Goal: Task Accomplishment & Management: Use online tool/utility

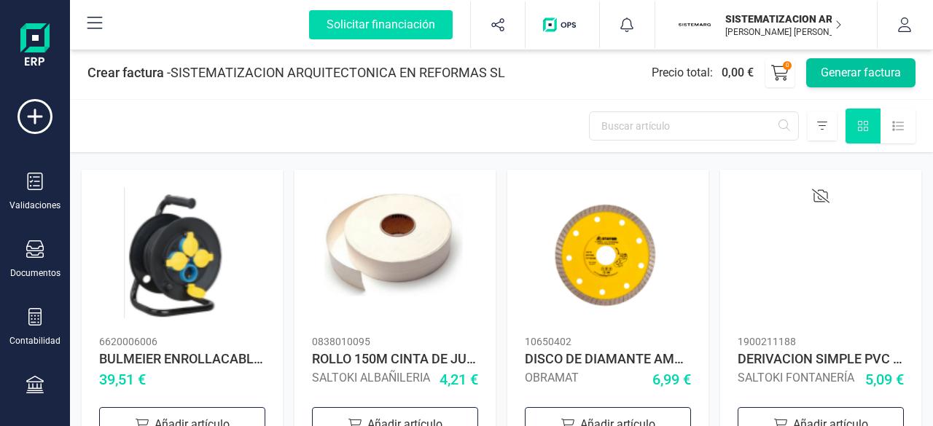
click at [852, 71] on button "Generar factura" at bounding box center [860, 72] width 109 height 29
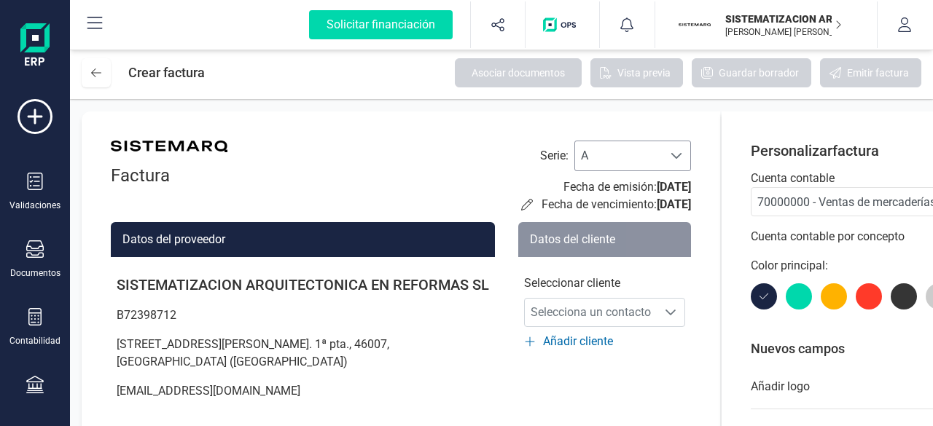
click at [670, 154] on span at bounding box center [676, 156] width 12 height 12
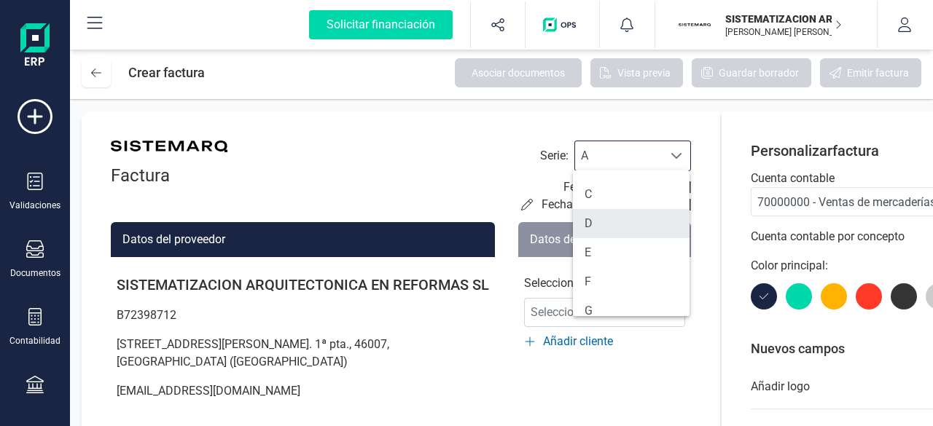
scroll to position [61, 0]
click at [608, 270] on li "F" at bounding box center [631, 275] width 117 height 29
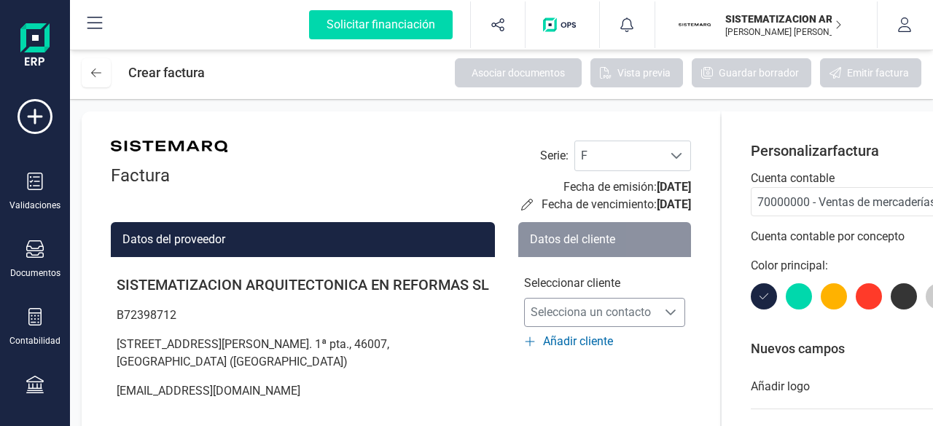
click at [605, 310] on span "Selecciona un contacto" at bounding box center [591, 312] width 132 height 29
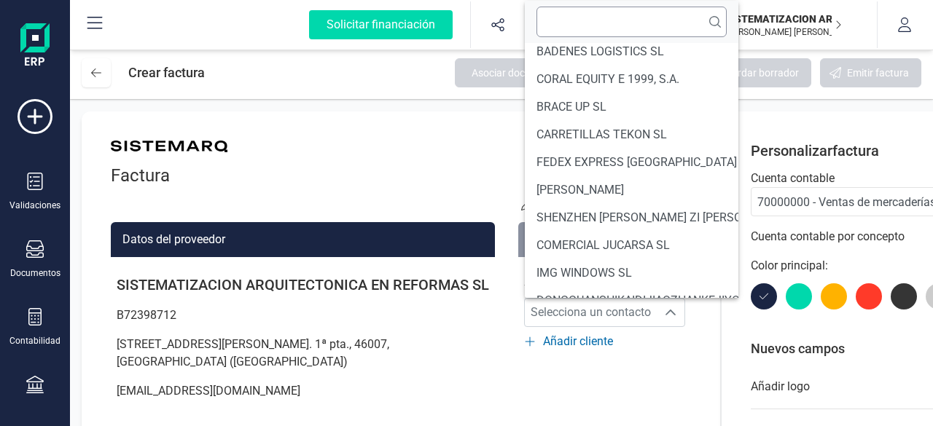
scroll to position [6, 0]
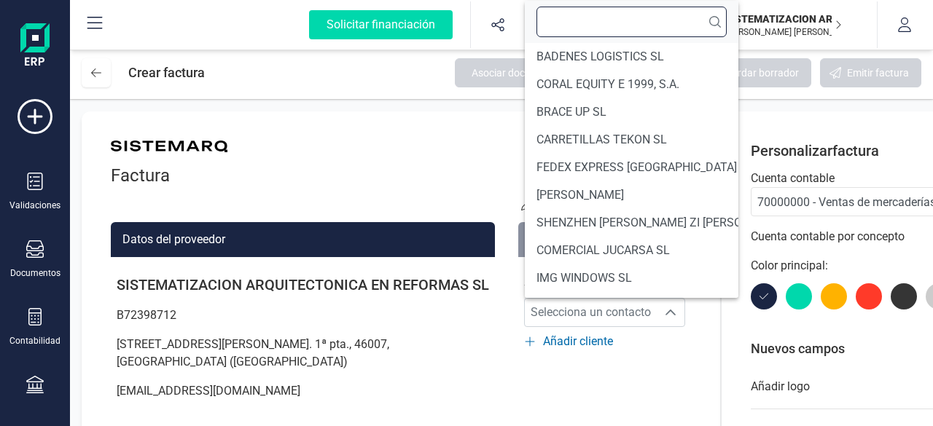
click at [579, 20] on input "text" at bounding box center [631, 22] width 190 height 31
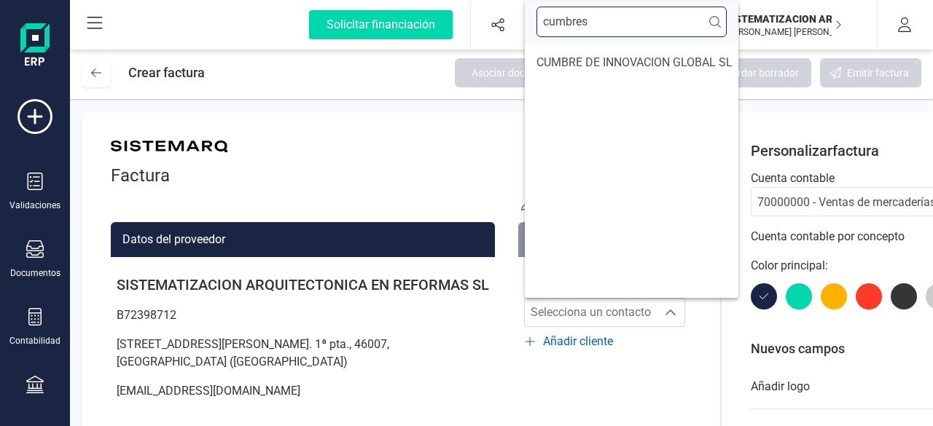
scroll to position [0, 0]
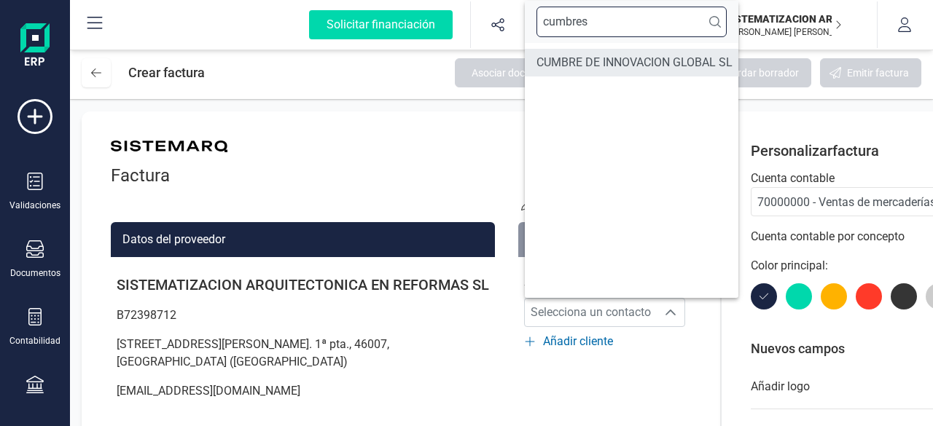
type input "cumbres"
click at [586, 59] on span "CUMBRE DE INNOVACION GLOBAL SL" at bounding box center [634, 62] width 196 height 17
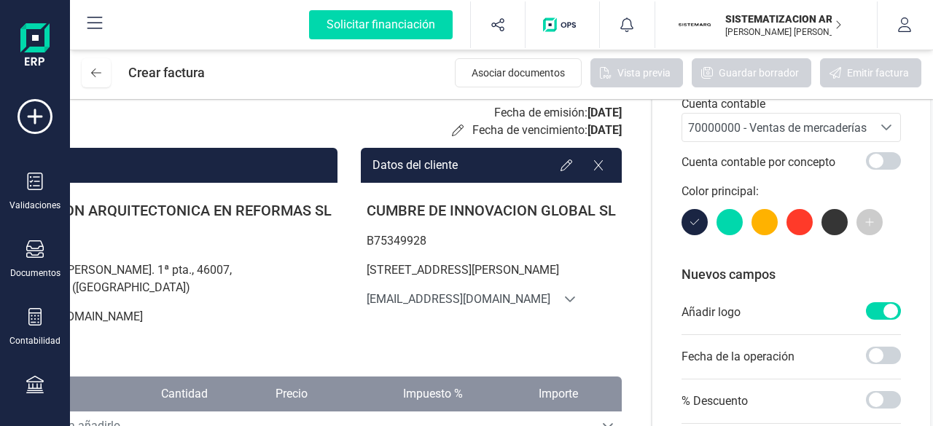
scroll to position [0, 155]
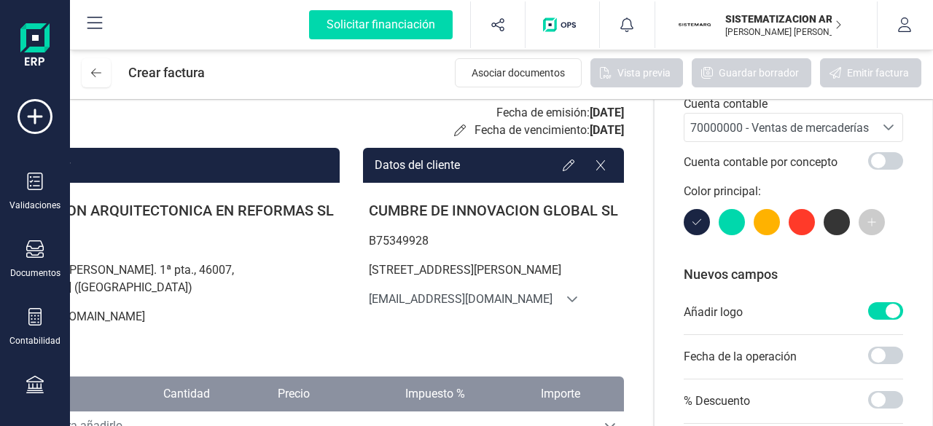
click at [895, 120] on div "Seleccione una cuenta" at bounding box center [888, 128] width 28 height 28
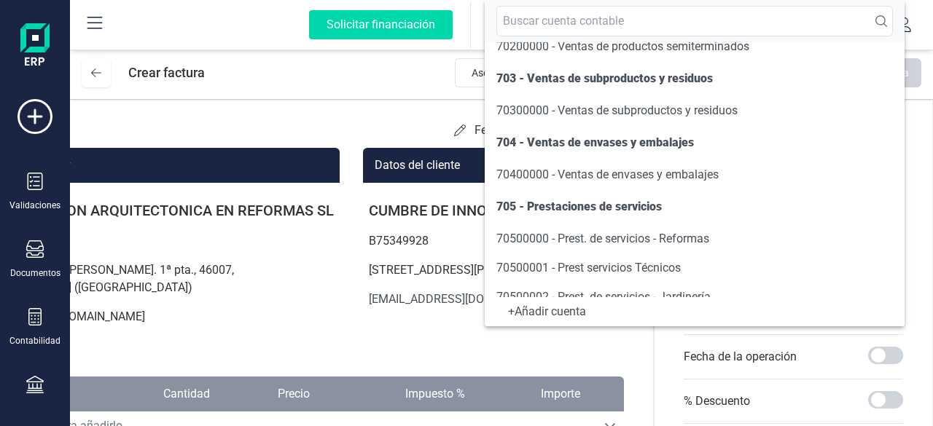
scroll to position [213, 0]
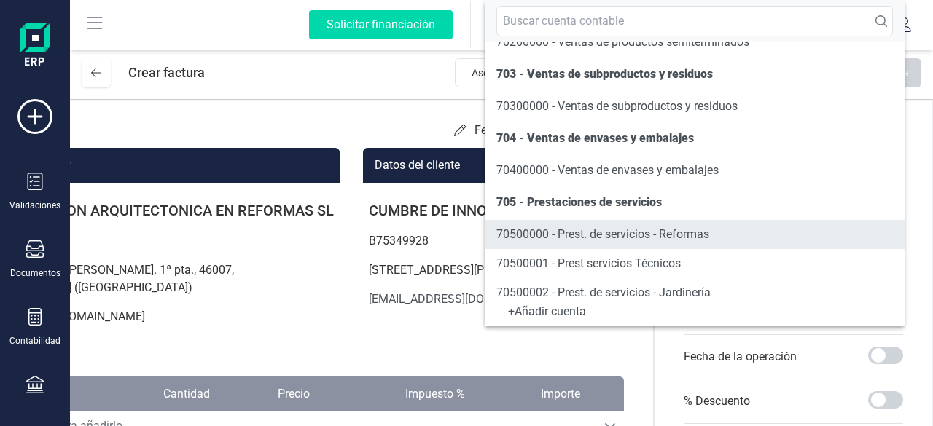
click at [638, 231] on span "70500000 - Prest. de servicios - Reformas" at bounding box center [602, 234] width 213 height 14
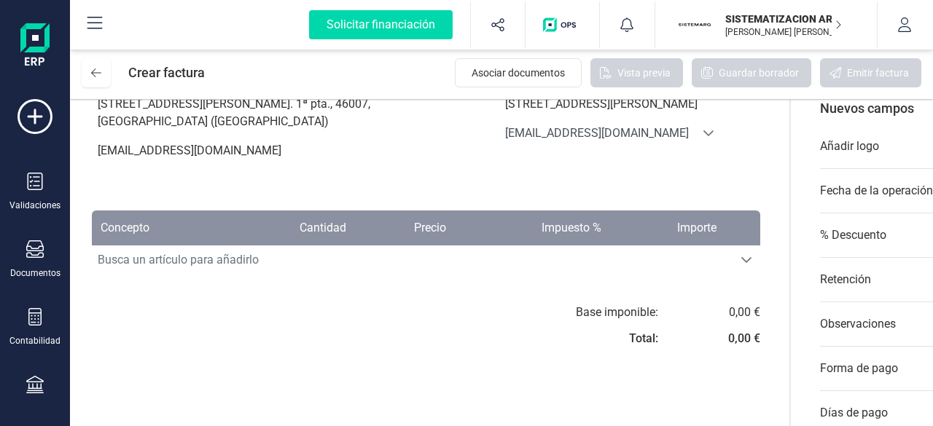
scroll to position [251, 0]
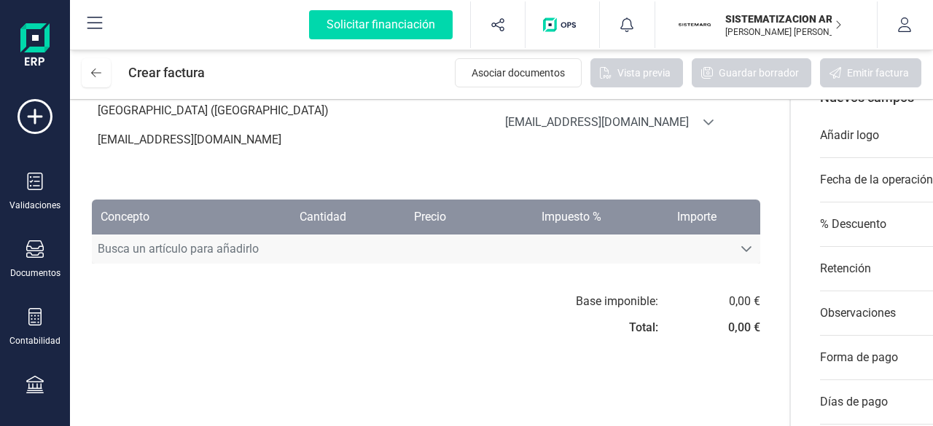
click at [315, 246] on span "Busca un artículo para añadirlo" at bounding box center [412, 249] width 640 height 29
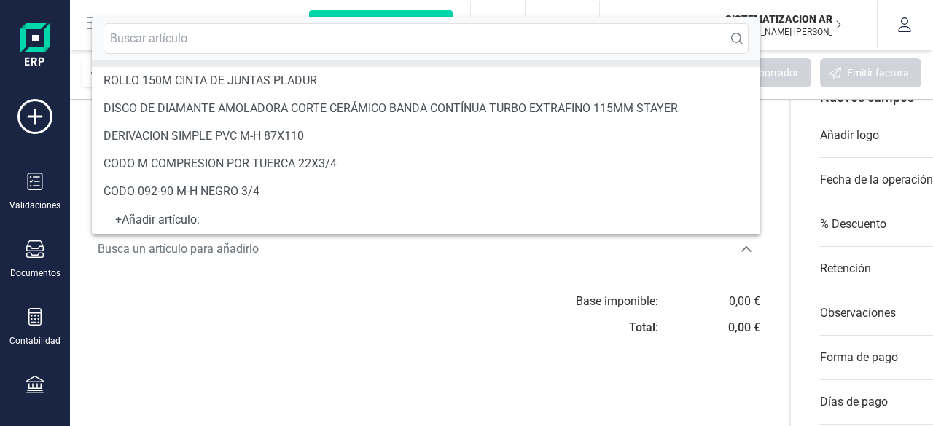
scroll to position [6, 0]
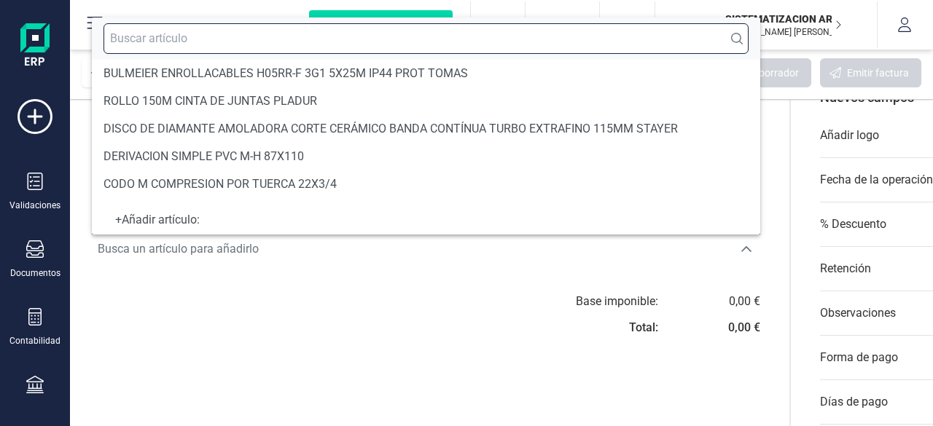
click at [153, 42] on input "text" at bounding box center [425, 38] width 645 height 31
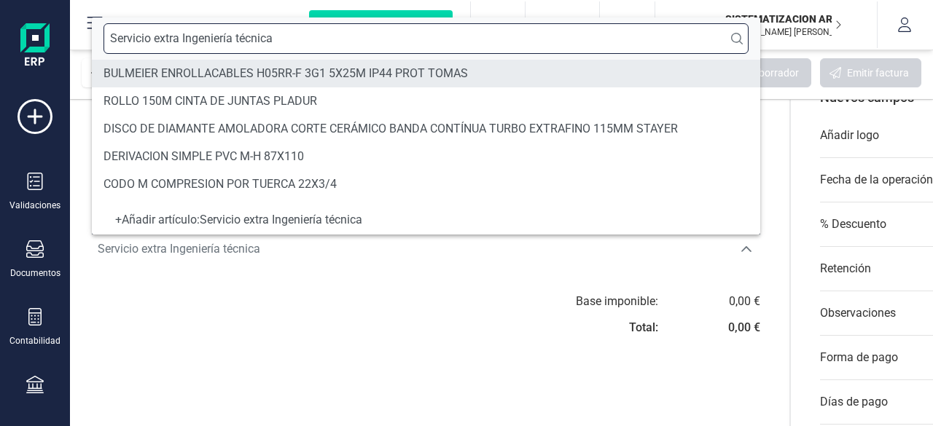
type input "Servicio extra Ingeniería técnica"
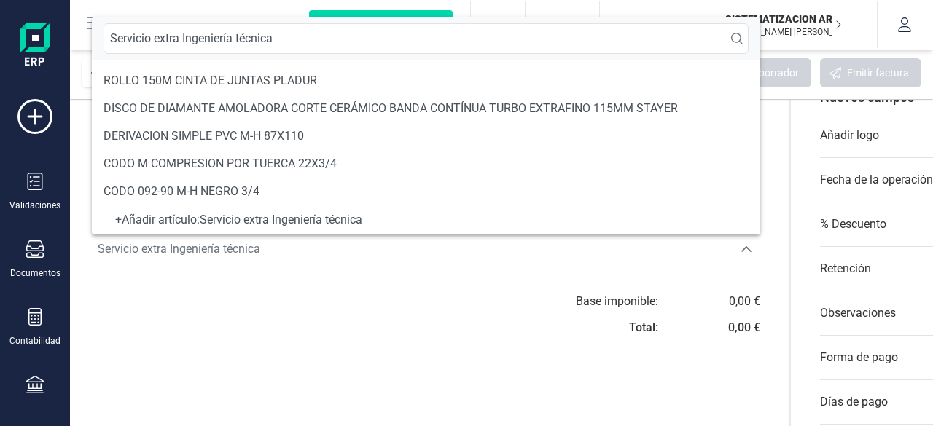
click at [224, 218] on div "+ Añadir artículo : Servicio extra Ingeniería técnica" at bounding box center [425, 220] width 645 height 6
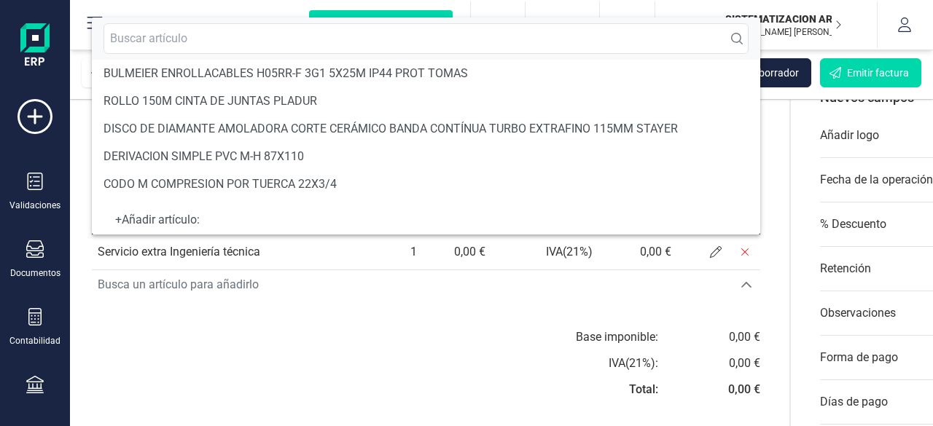
click at [258, 305] on div "Factura Serie : F F Fecha de emisión: 05/09/2025 Fecha de vencimiento: 05/09/20…" at bounding box center [426, 208] width 726 height 696
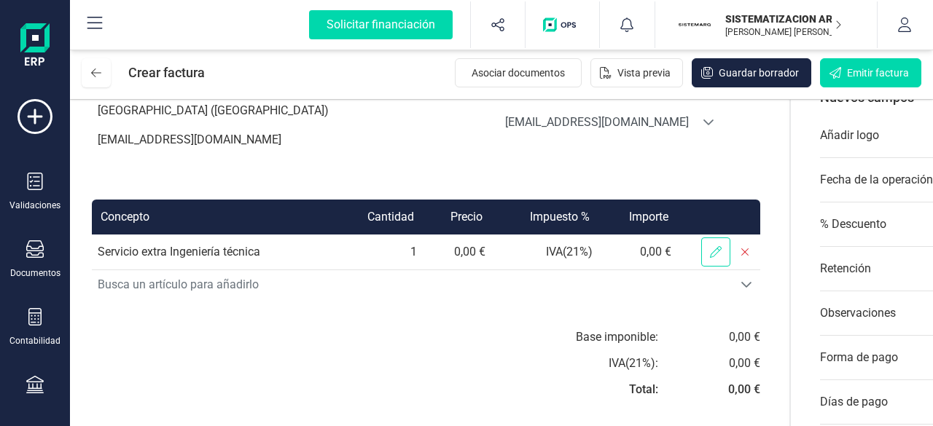
click at [703, 257] on span at bounding box center [715, 252] width 29 height 29
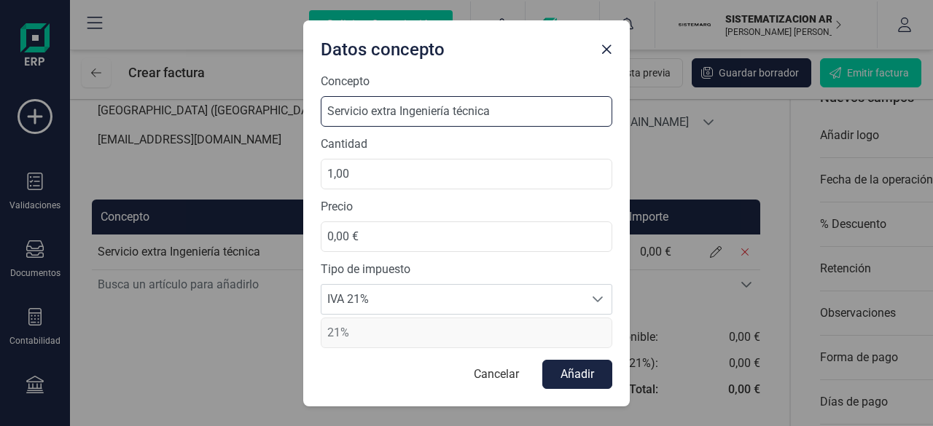
click at [403, 111] on input "Servicio extra Ingeniería técnica" at bounding box center [466, 111] width 291 height 31
click at [399, 110] on input "Servicio extra ingeniería técnica" at bounding box center [466, 111] width 291 height 31
type input "Servicio extra de ingeniería técnica"
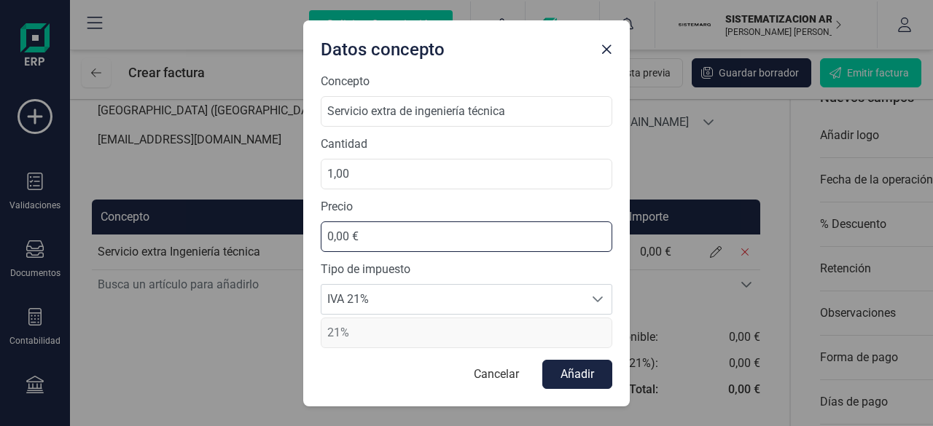
drag, startPoint x: 354, startPoint y: 227, endPoint x: 296, endPoint y: 240, distance: 59.9
click at [296, 240] on div "Datos concepto Concepto Servicio extra de ingeniería técnica Cantidad 1,00 Prec…" at bounding box center [466, 213] width 933 height 426
type input "5.000,00 €"
click at [522, 295] on span "IVA 21%" at bounding box center [452, 299] width 262 height 29
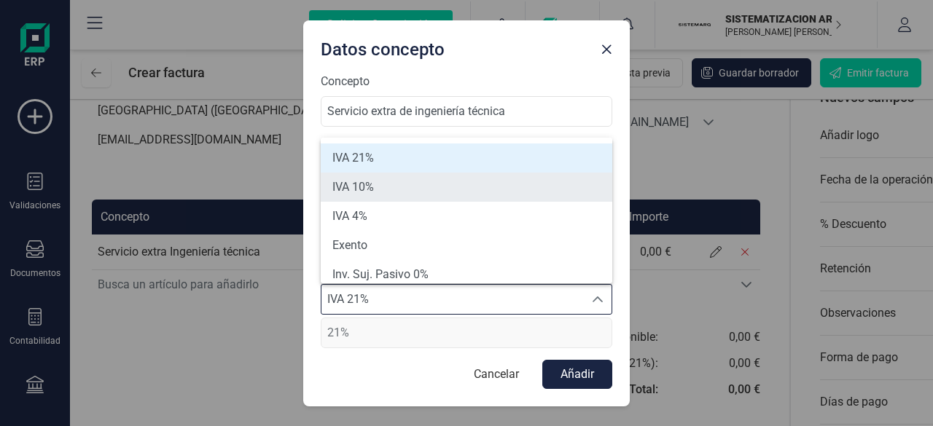
scroll to position [6, 0]
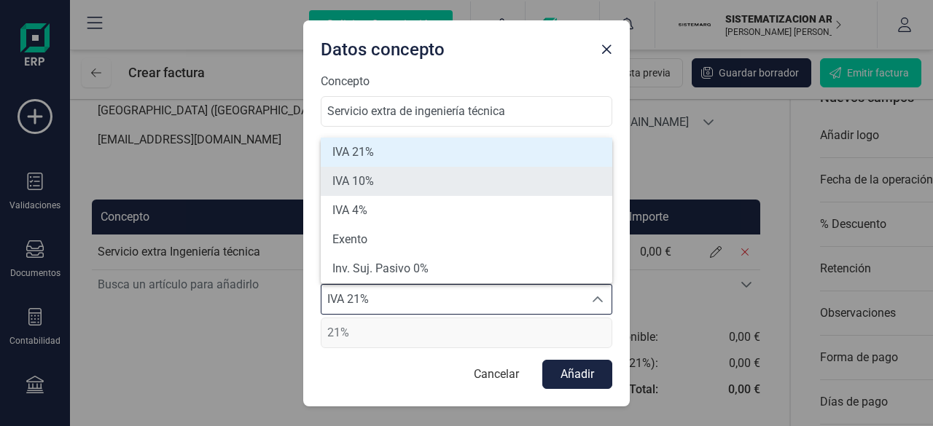
click at [452, 192] on li "IVA 10%" at bounding box center [466, 181] width 291 height 29
type input "10%"
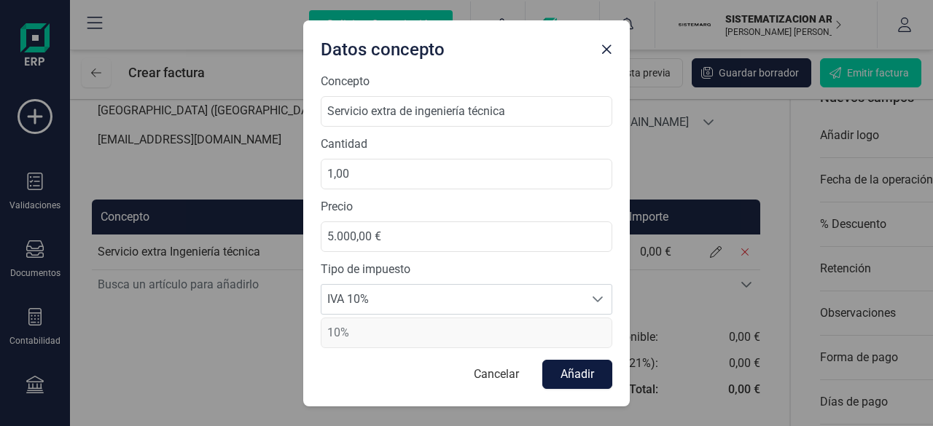
click at [568, 372] on button "Añadir" at bounding box center [577, 374] width 70 height 29
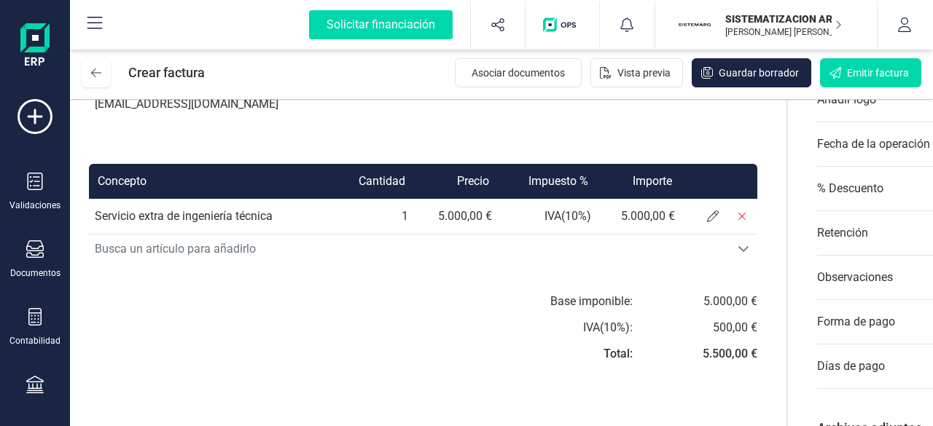
scroll to position [283, 0]
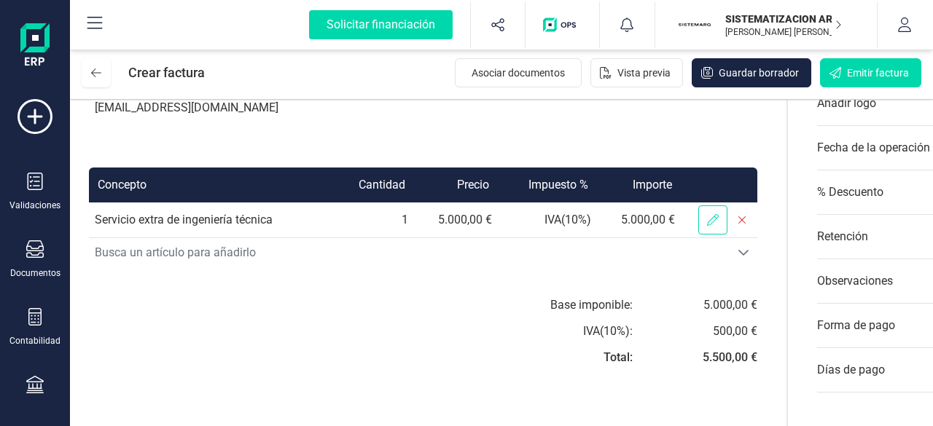
click at [707, 221] on icon at bounding box center [713, 220] width 12 height 12
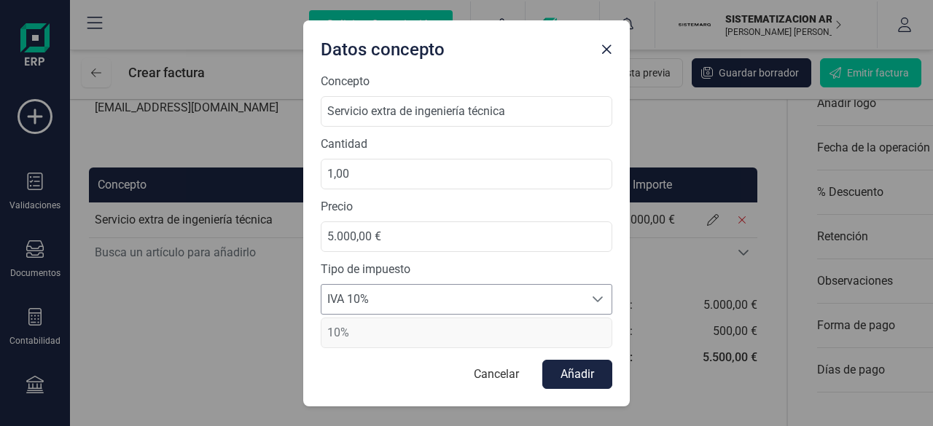
click at [553, 284] on div "IVA 10% IVA 10% IVA 10%" at bounding box center [466, 299] width 291 height 31
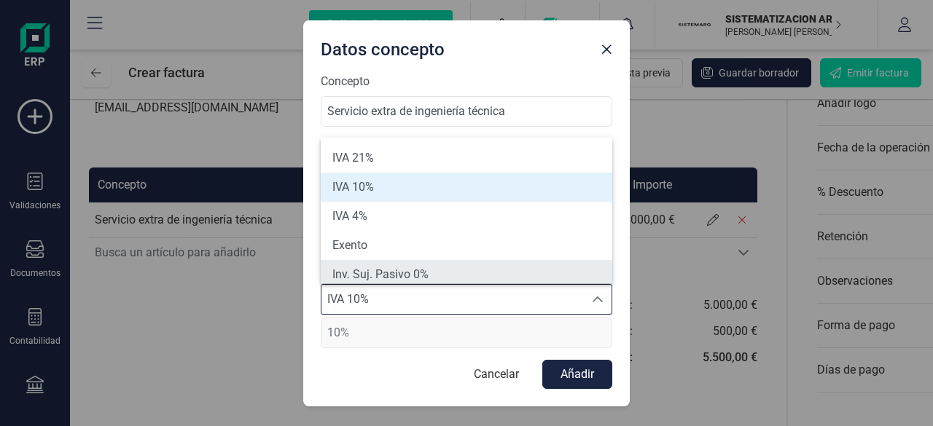
scroll to position [6, 0]
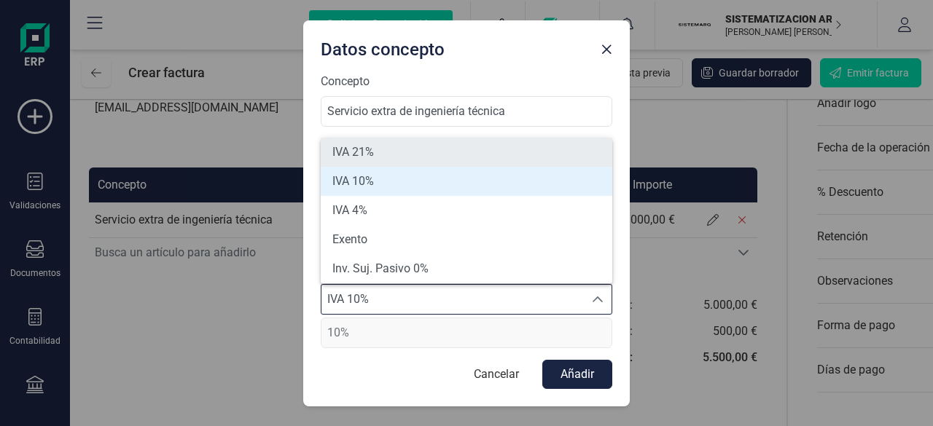
click at [399, 158] on li "IVA 21%" at bounding box center [466, 152] width 291 height 29
type input "21%"
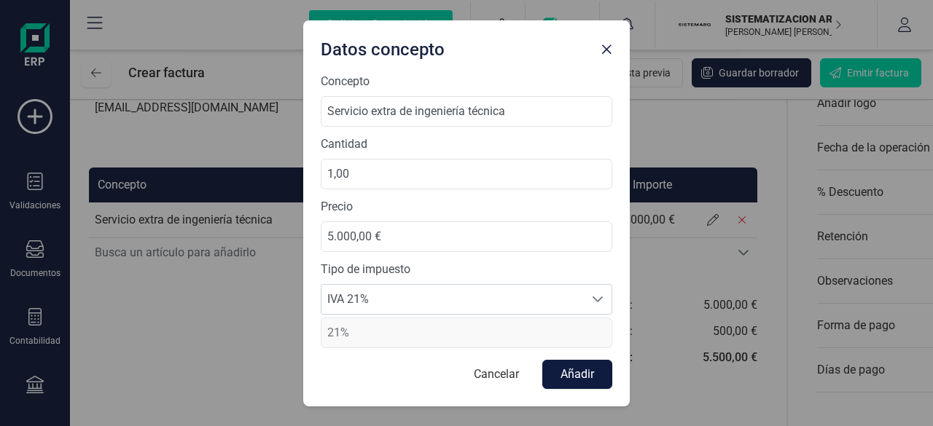
click at [584, 376] on button "Añadir" at bounding box center [577, 374] width 70 height 29
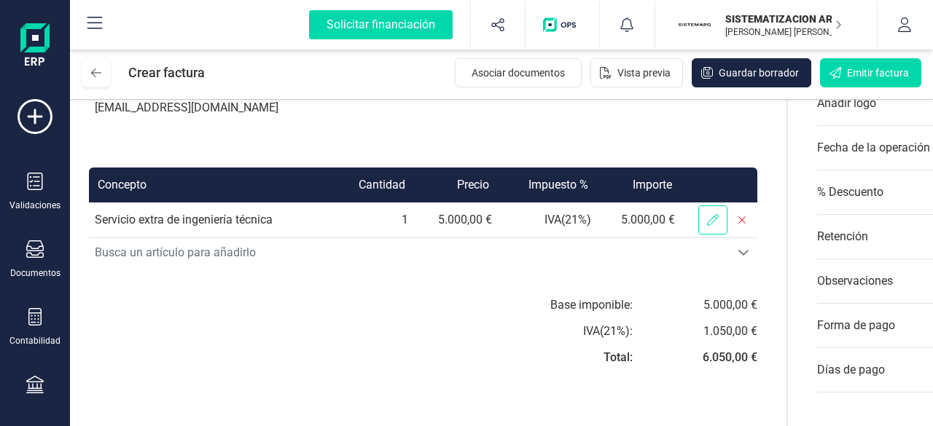
click at [711, 226] on span at bounding box center [712, 219] width 29 height 29
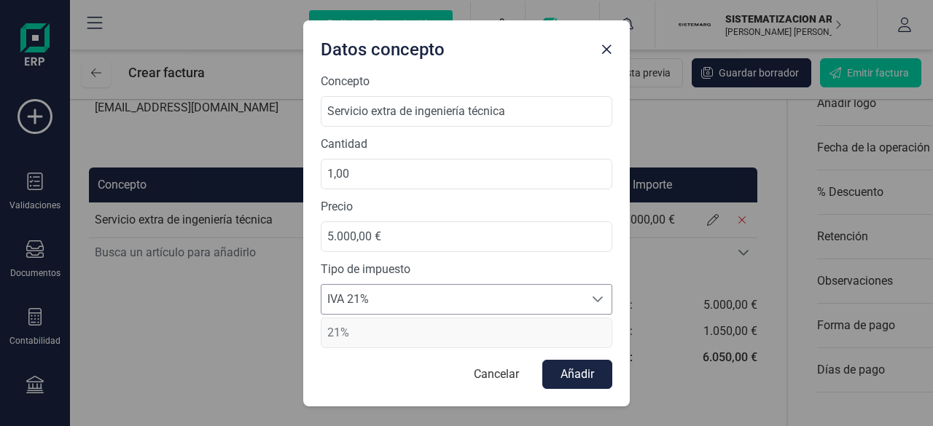
click at [549, 303] on span "IVA 21%" at bounding box center [452, 299] width 262 height 29
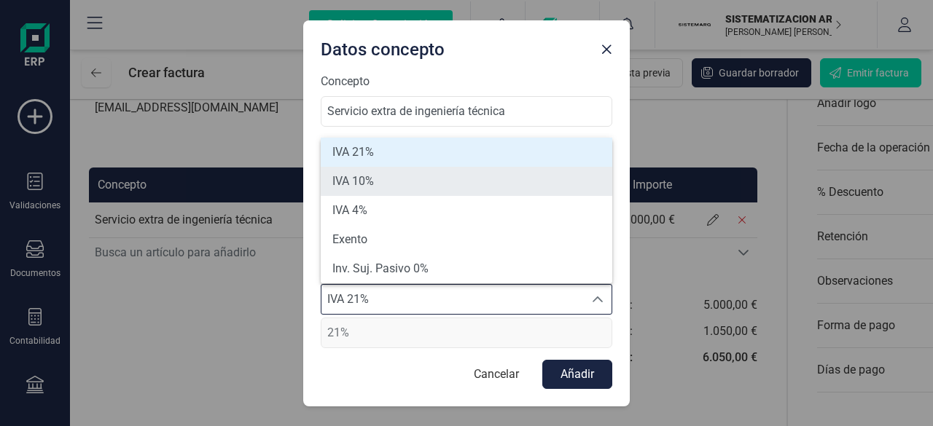
click at [425, 179] on li "IVA 10%" at bounding box center [466, 181] width 291 height 29
type input "10%"
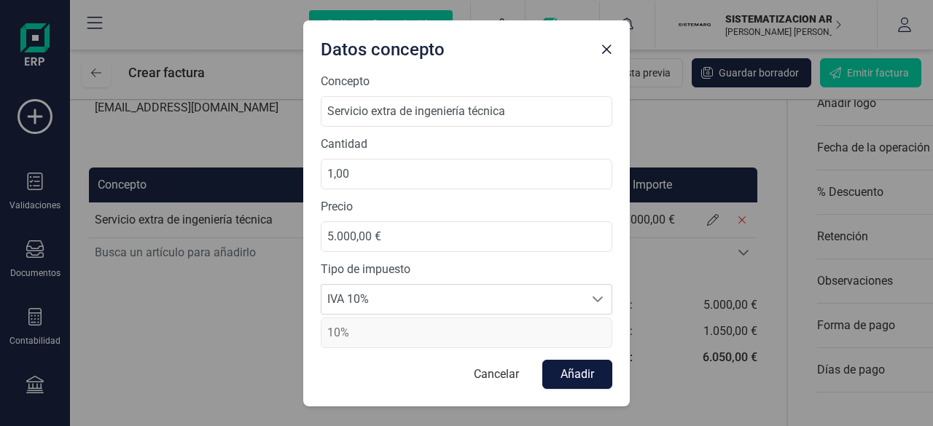
click at [567, 376] on button "Añadir" at bounding box center [577, 374] width 70 height 29
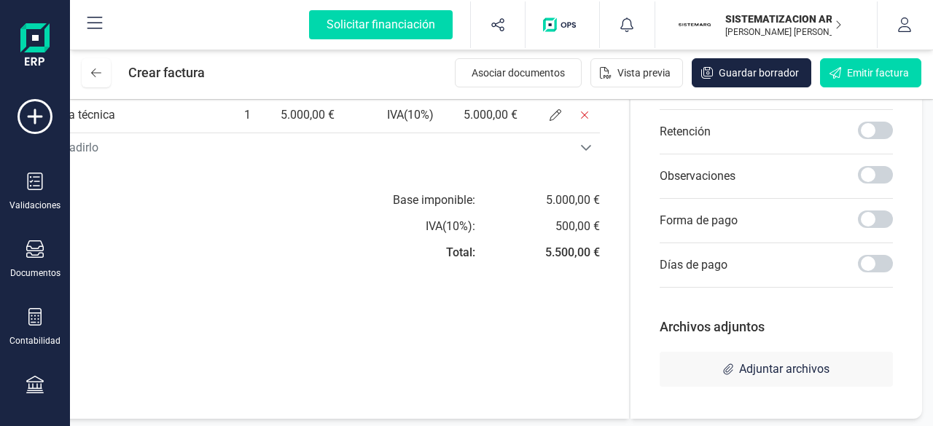
scroll to position [401, 0]
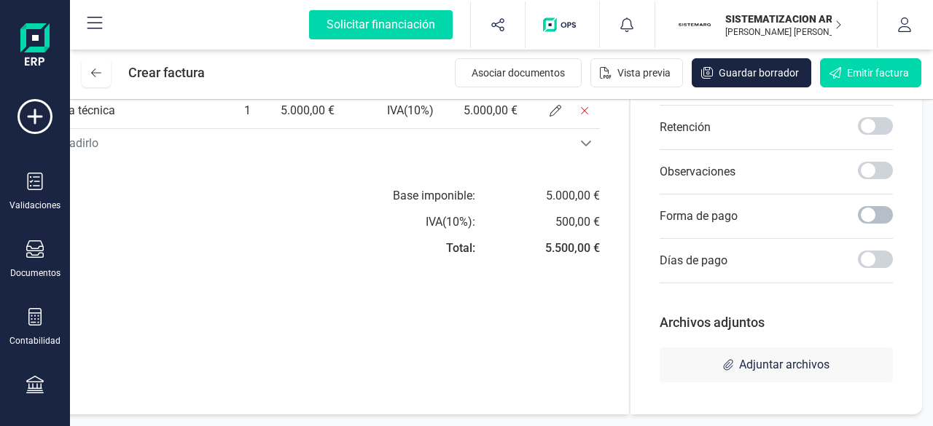
click at [885, 208] on span at bounding box center [875, 214] width 35 height 17
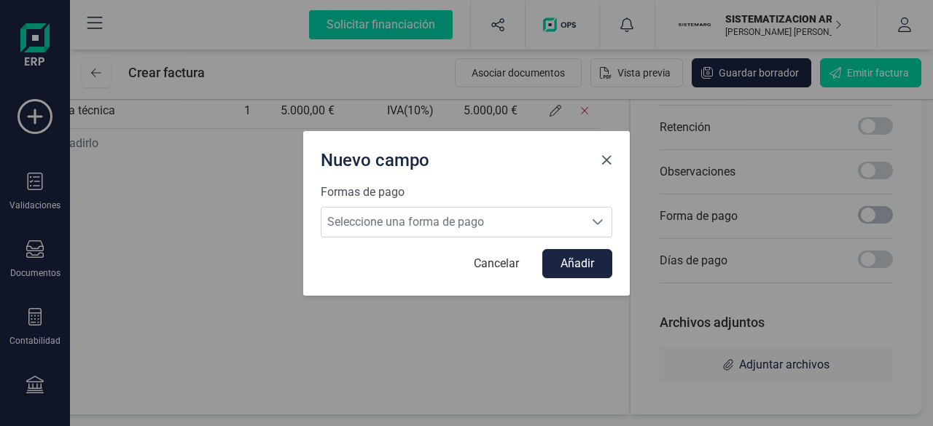
scroll to position [7, 4]
click at [574, 216] on span "Seleccione una forma de pago" at bounding box center [452, 222] width 262 height 29
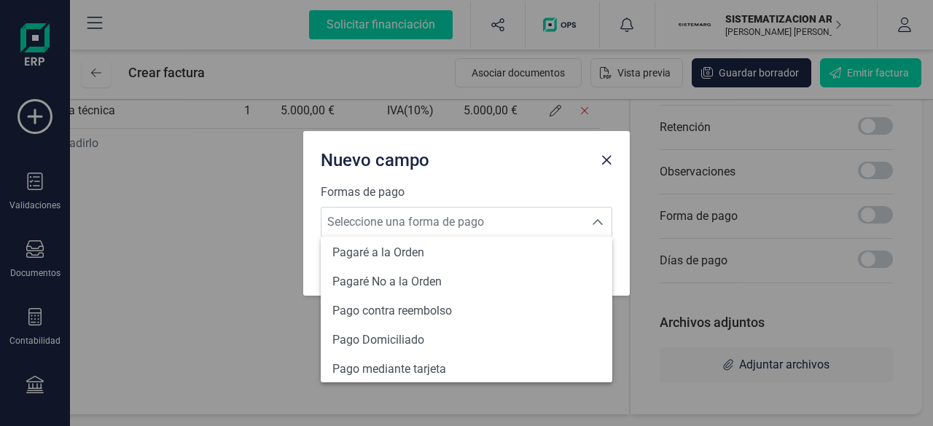
scroll to position [536, 0]
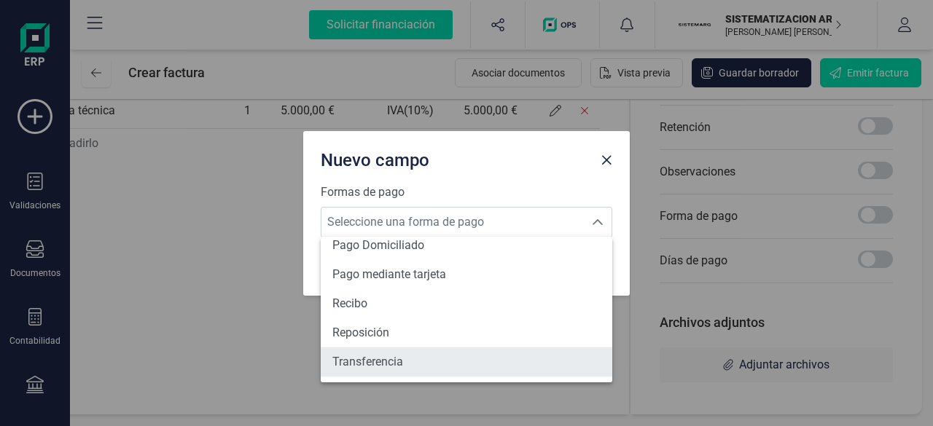
click at [391, 366] on span "Transferencia" at bounding box center [367, 361] width 71 height 17
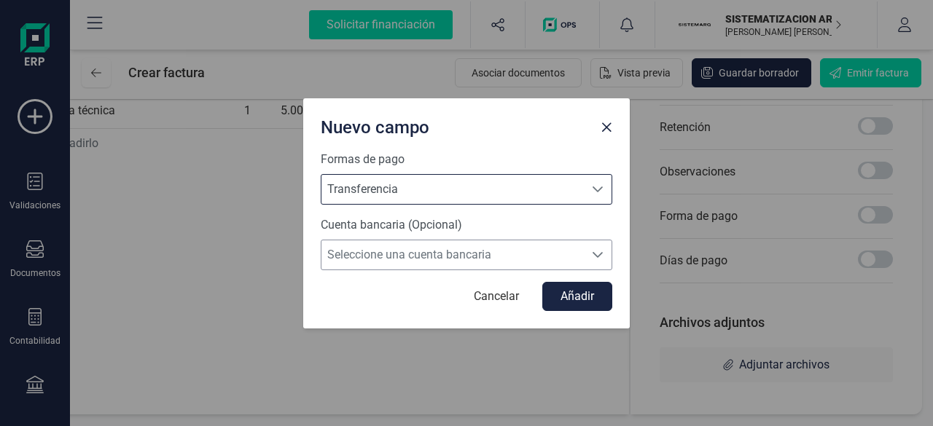
click at [463, 251] on span "Seleccione una cuenta bancaria" at bounding box center [452, 254] width 262 height 29
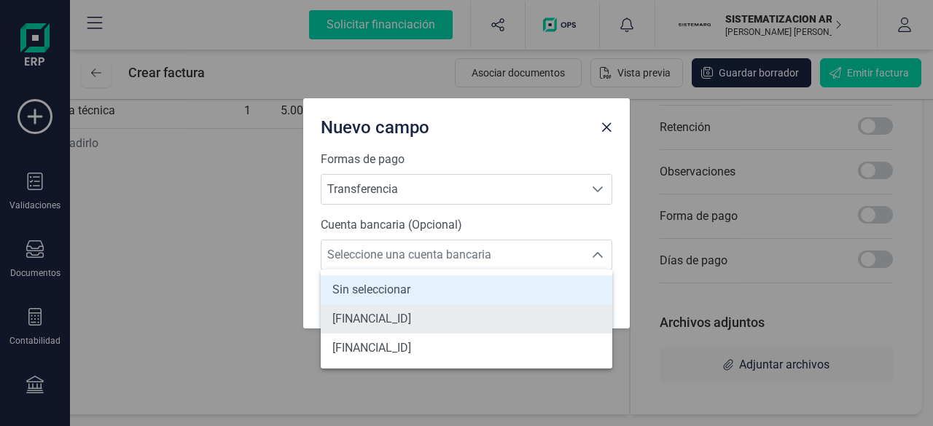
click at [411, 315] on span "ES7301280605600100043345" at bounding box center [371, 318] width 79 height 17
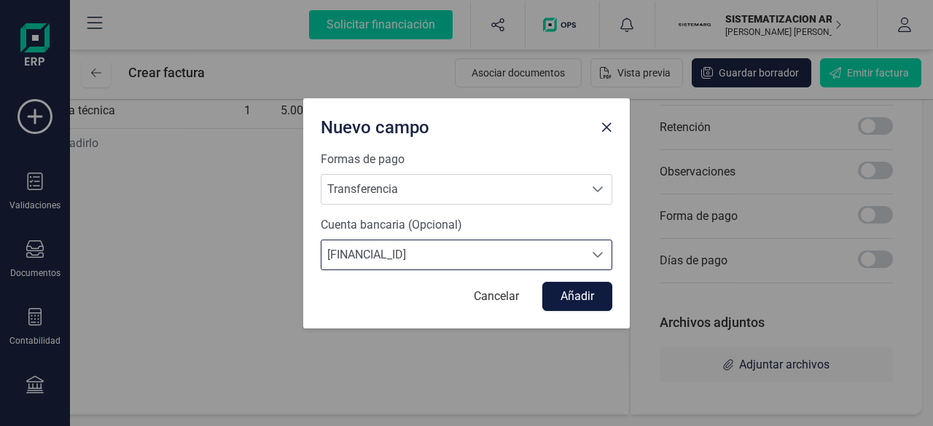
click at [584, 299] on button "Añadir" at bounding box center [577, 296] width 70 height 29
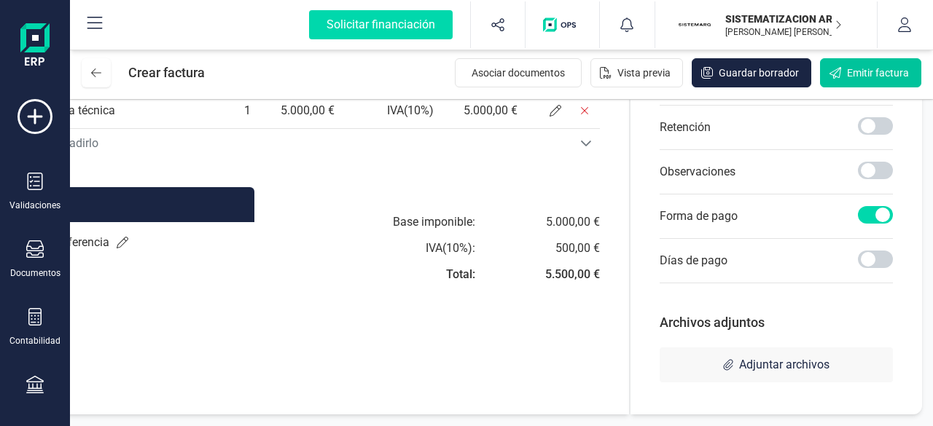
click at [877, 74] on span "Emitir factura" at bounding box center [878, 73] width 62 height 15
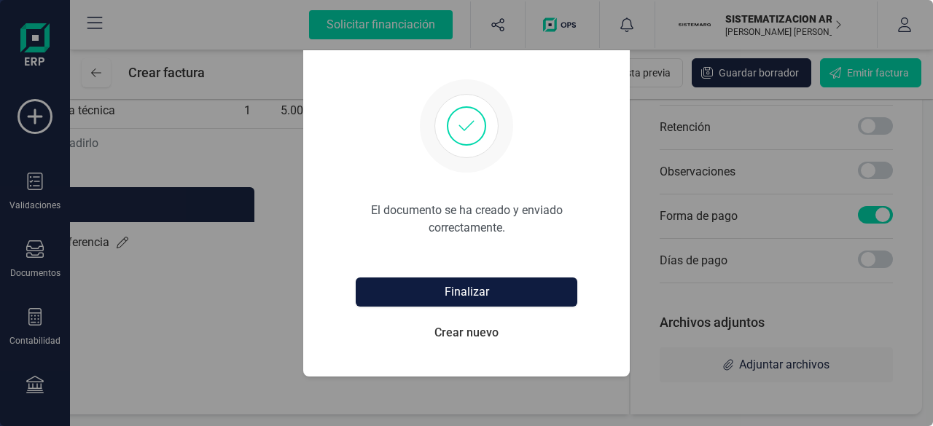
click at [497, 291] on button "Finalizar" at bounding box center [466, 292] width 221 height 29
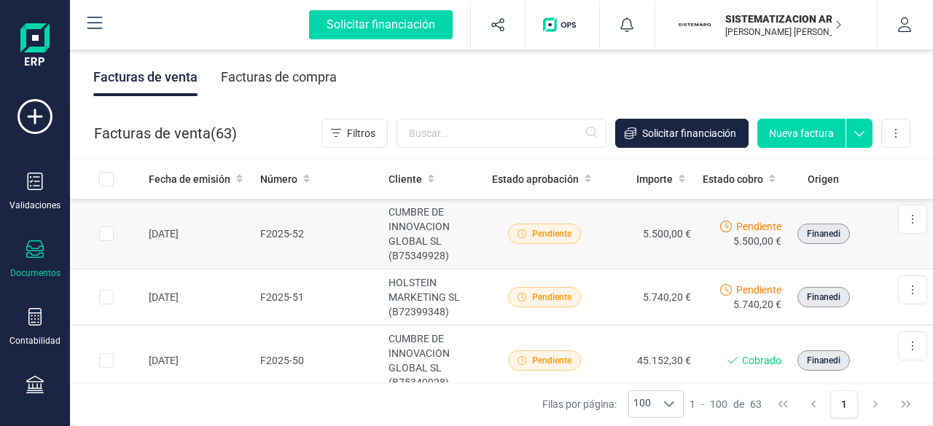
click at [594, 234] on td "Pendiente" at bounding box center [544, 234] width 117 height 71
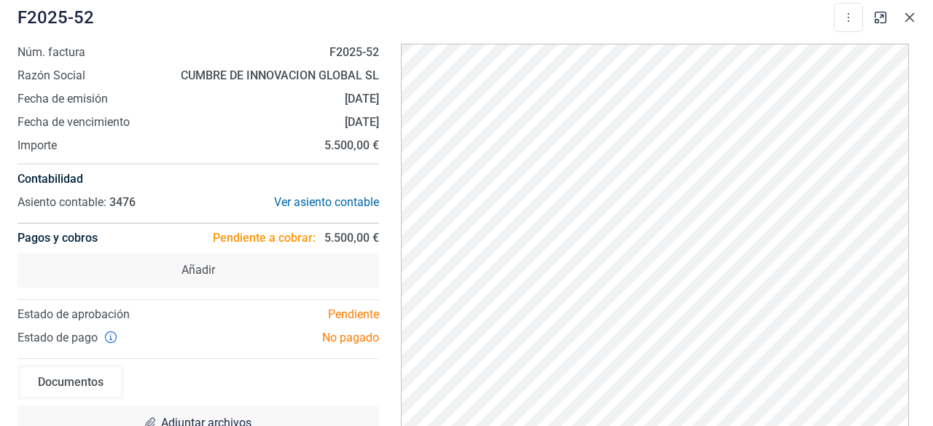
click at [906, 19] on icon "button" at bounding box center [909, 18] width 12 height 12
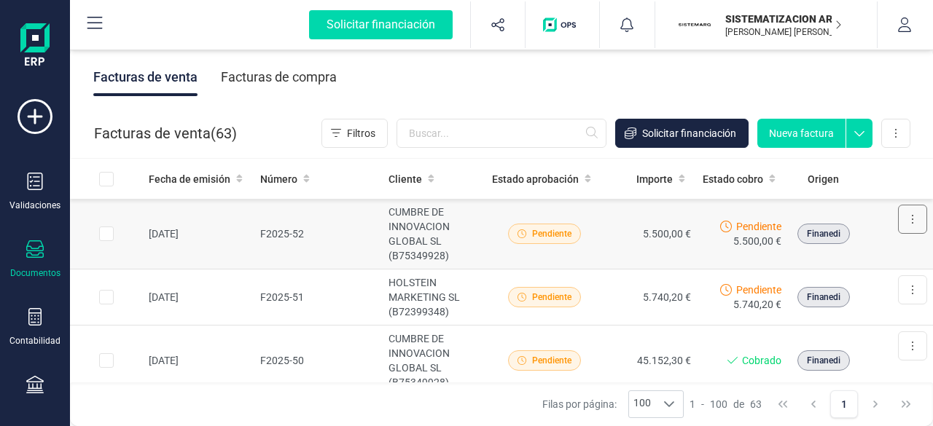
click at [904, 224] on button at bounding box center [912, 219] width 29 height 29
click at [854, 256] on span "Descargar documento" at bounding box center [849, 255] width 101 height 15
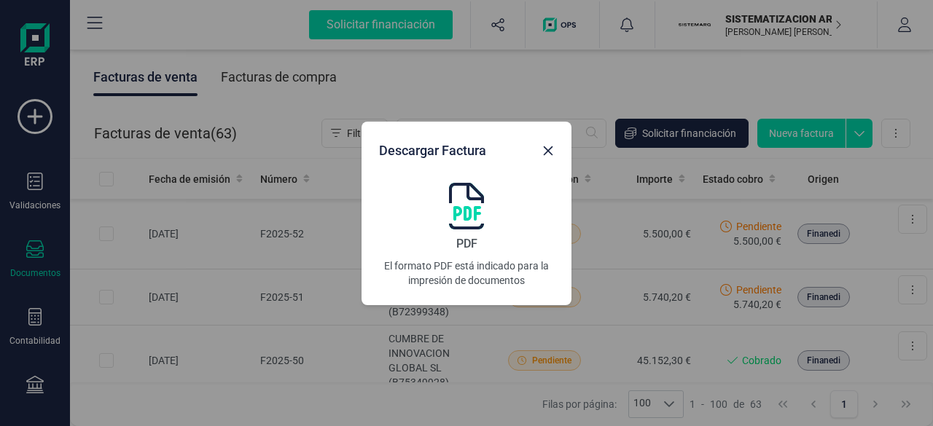
click at [464, 208] on img at bounding box center [466, 206] width 35 height 47
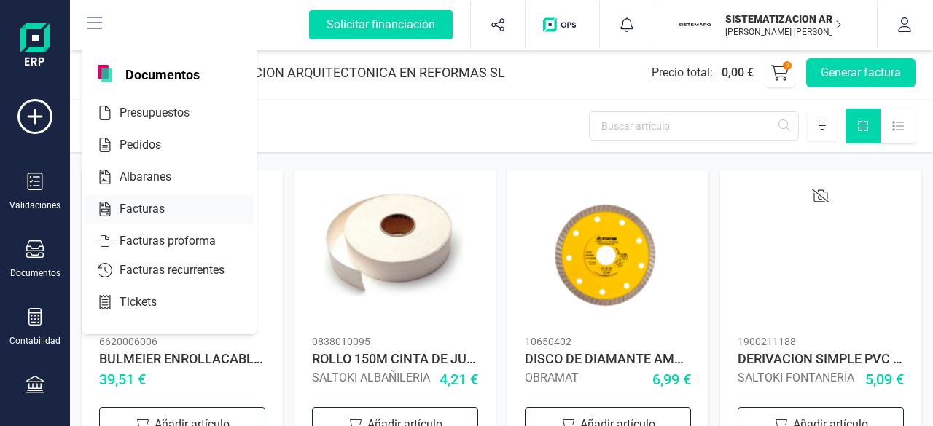
click at [170, 217] on div "Facturas" at bounding box center [169, 209] width 169 height 29
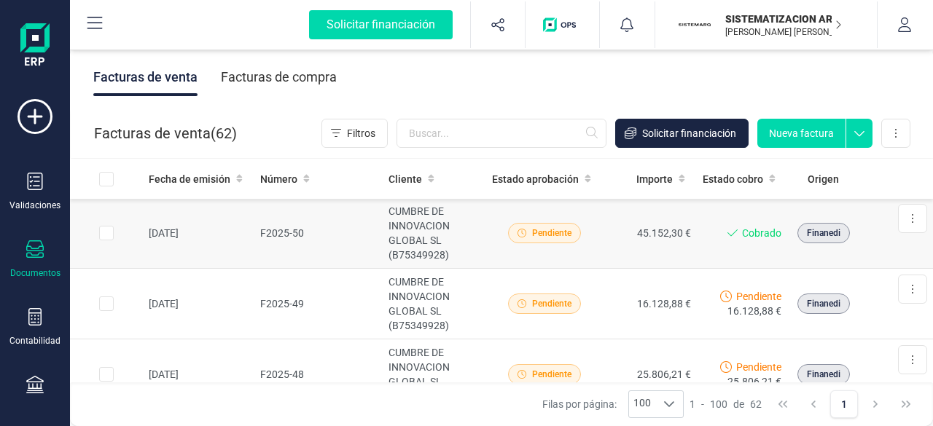
scroll to position [55, 0]
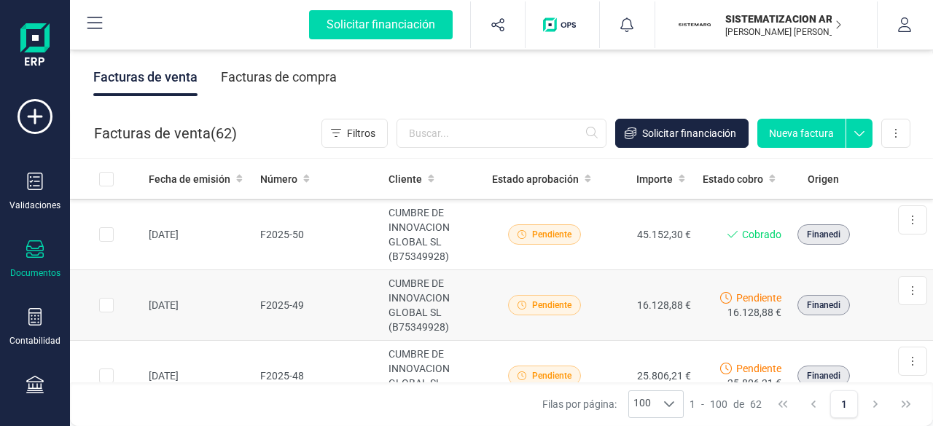
click at [300, 283] on td "F2025-49" at bounding box center [318, 305] width 129 height 71
